Goal: Transaction & Acquisition: Book appointment/travel/reservation

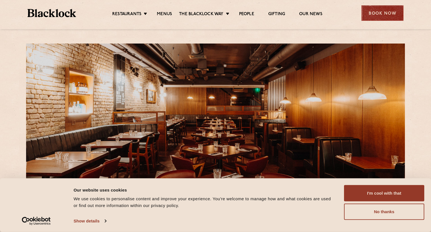
click at [369, 10] on div "Book Now" at bounding box center [383, 12] width 42 height 15
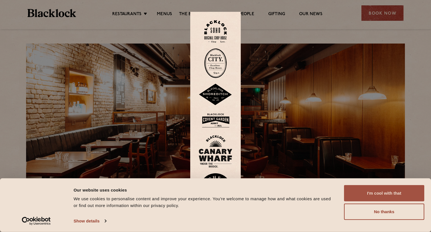
click at [377, 191] on button "I'm cool with that" at bounding box center [384, 193] width 80 height 16
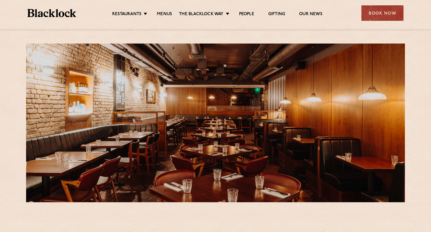
click at [368, 22] on div "Restaurants [GEOGRAPHIC_DATA] [GEOGRAPHIC_DATA] [GEOGRAPHIC_DATA] [GEOGRAPHIC_D…" at bounding box center [215, 12] width 393 height 25
click at [371, 19] on div "Book Now" at bounding box center [383, 12] width 42 height 15
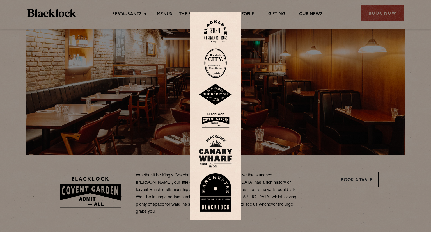
scroll to position [46, 0]
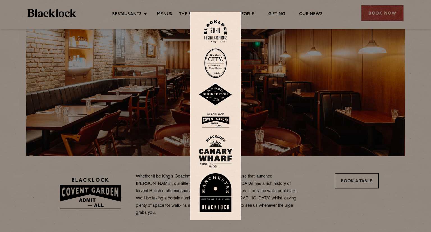
click at [218, 65] on img at bounding box center [215, 63] width 22 height 30
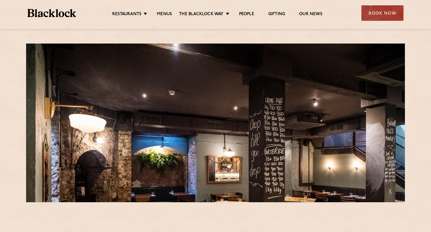
click at [270, 115] on div at bounding box center [215, 123] width 379 height 159
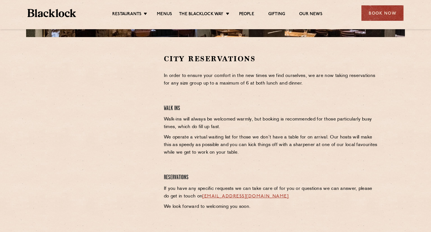
scroll to position [165, 0]
